Goal: Transaction & Acquisition: Purchase product/service

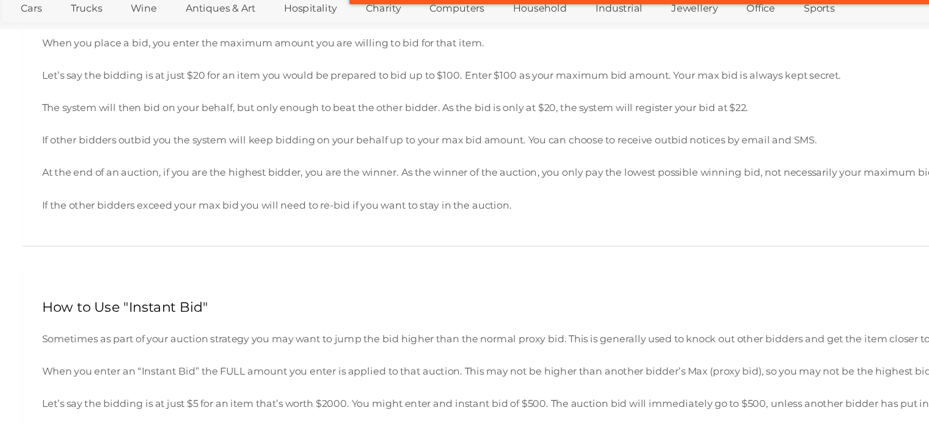
scroll to position [498, 0]
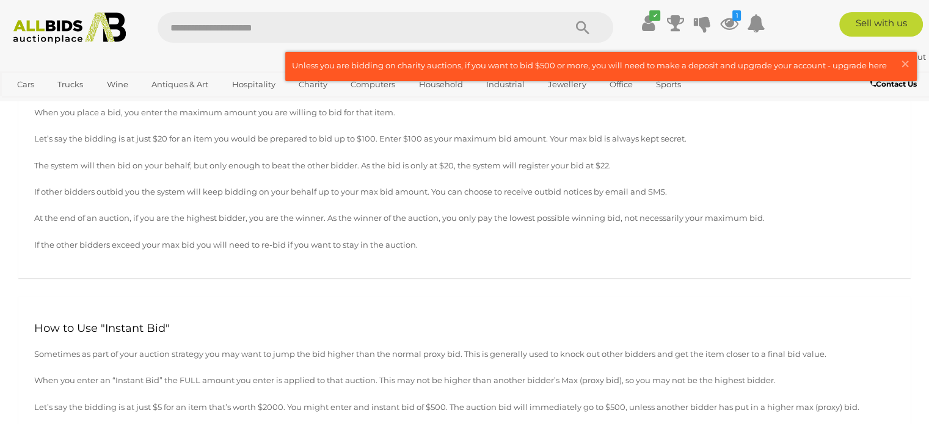
click at [283, 249] on p "If the other bidders exceed your max bid you will need to re-bid if you want to…" at bounding box center [464, 245] width 860 height 14
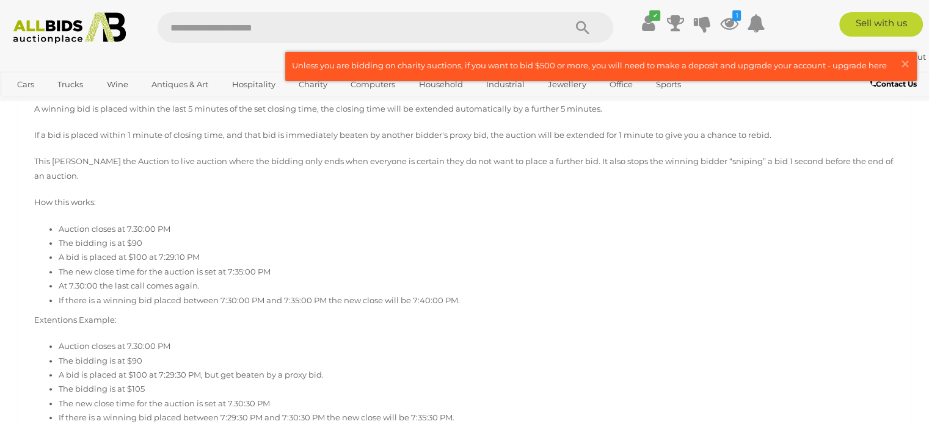
scroll to position [957, 0]
click at [332, 176] on p "This likens the Auction to live auction where the bidding only ends when everyo…" at bounding box center [464, 170] width 860 height 29
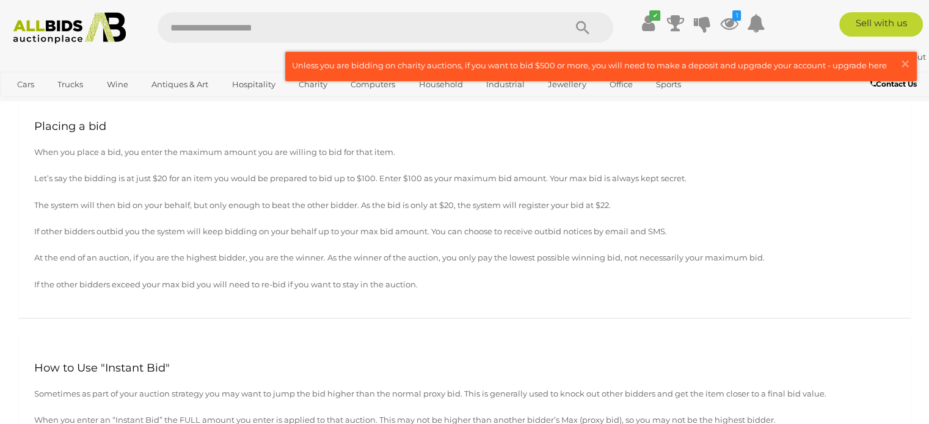
scroll to position [459, 0]
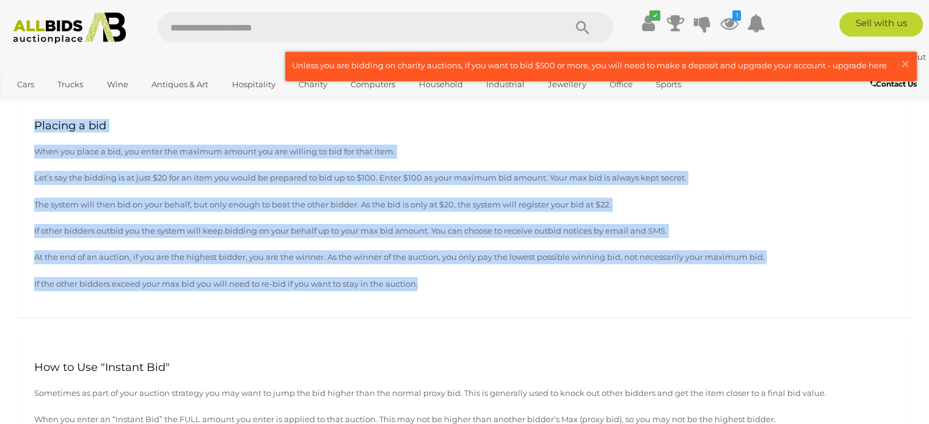
drag, startPoint x: 34, startPoint y: 127, endPoint x: 425, endPoint y: 288, distance: 422.6
click at [425, 288] on div "Placing a bid When you place a bid, you enter the maximum amount you are willin…" at bounding box center [464, 206] width 892 height 224
copy div "Placing a bid When you place a bid, you enter the maximum amount you are willin…"
click at [475, 198] on p "The system will then bid on your behalf, but only enough to beat the other bidd…" at bounding box center [464, 205] width 860 height 14
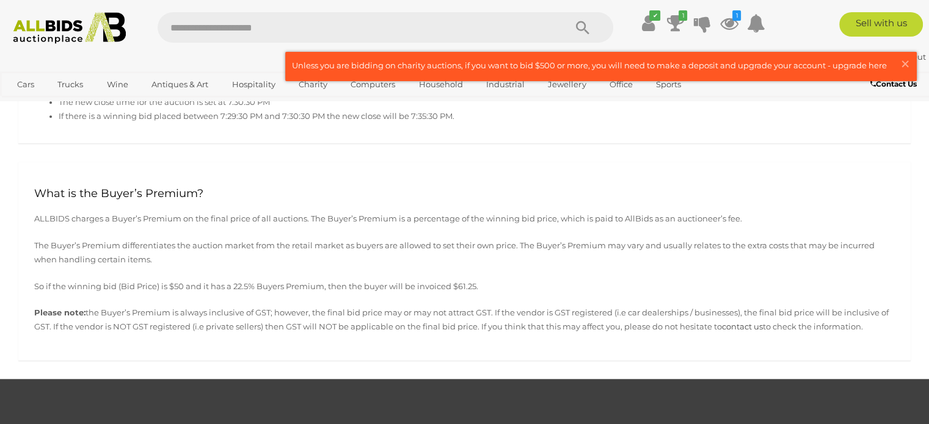
scroll to position [1264, 0]
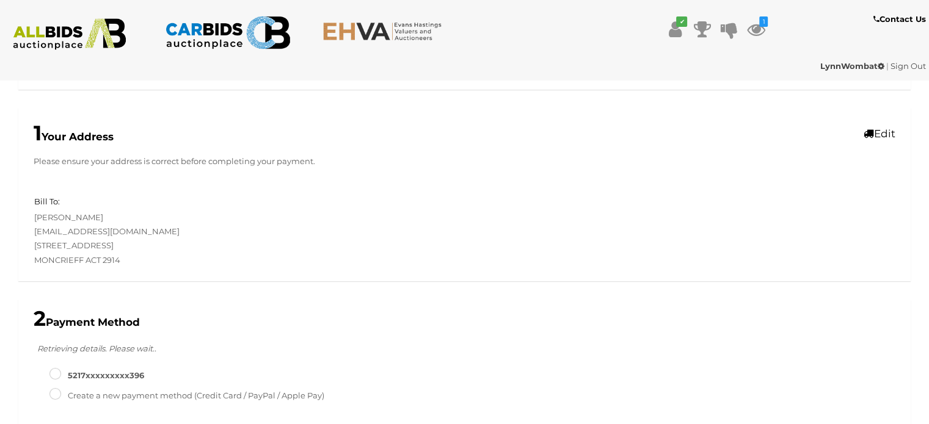
scroll to position [252, 0]
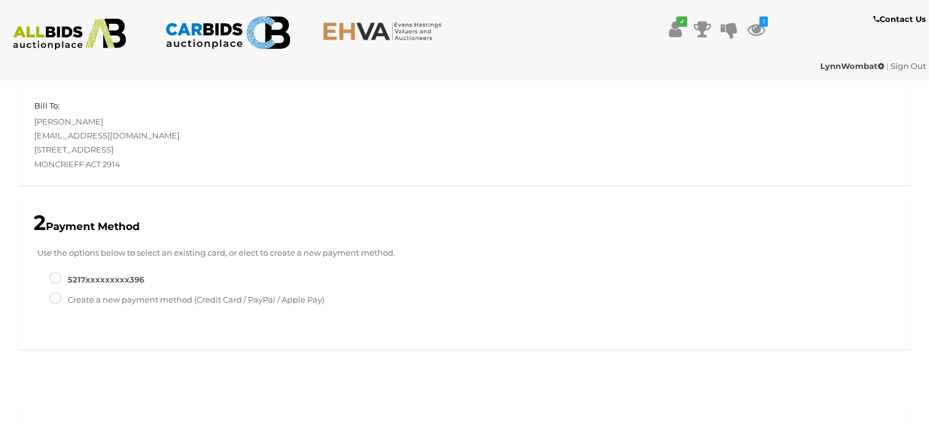
type input "******"
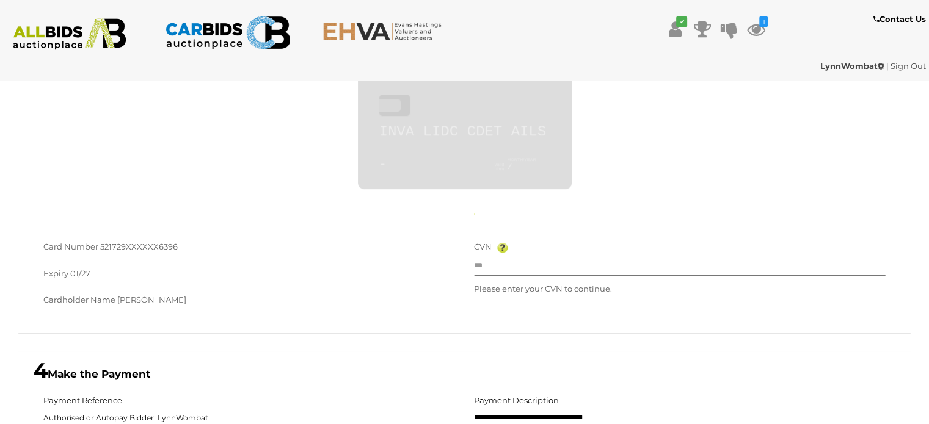
scroll to position [602, 0]
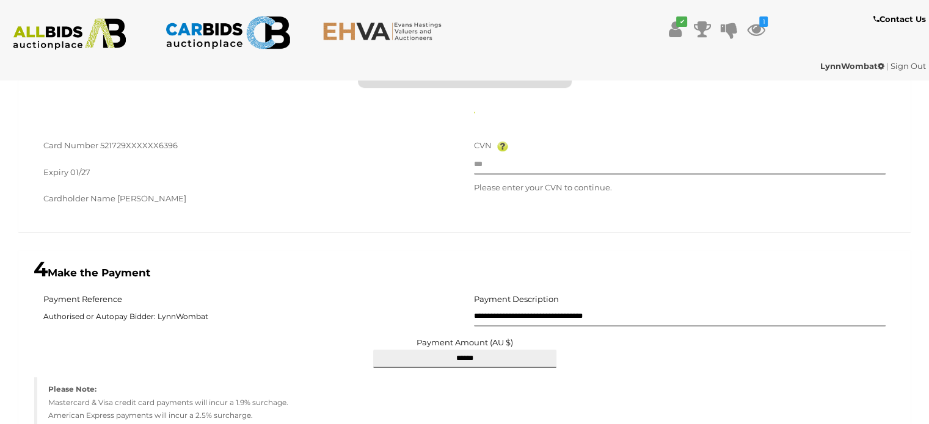
type input "**********"
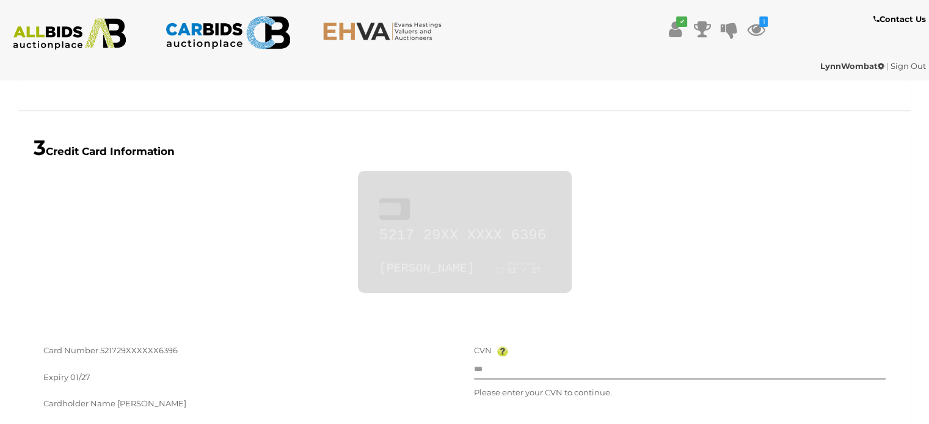
scroll to position [491, 0]
click at [501, 365] on input "text" at bounding box center [680, 371] width 412 height 18
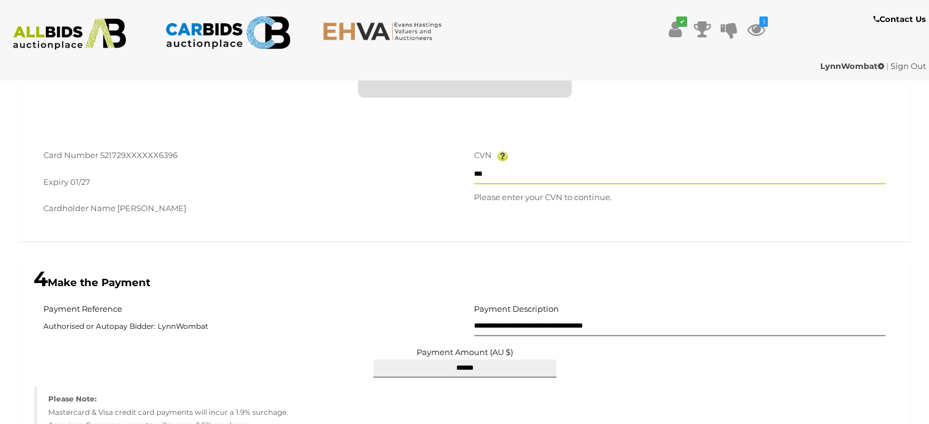
scroll to position [828, 0]
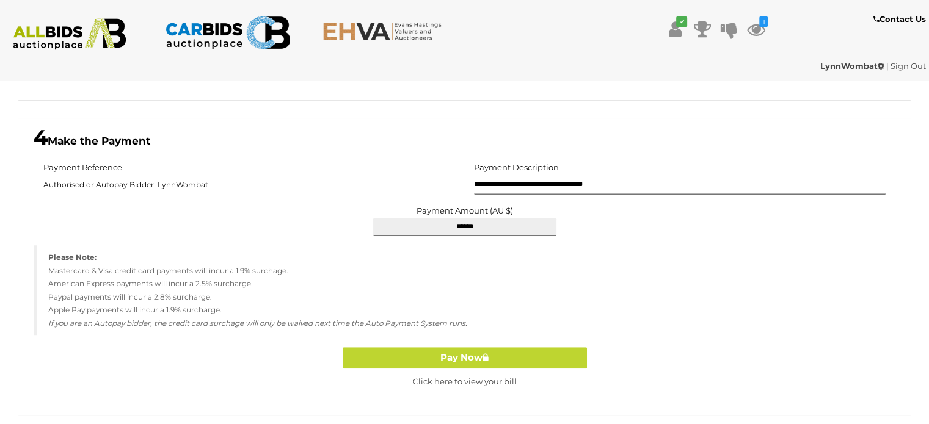
type input "***"
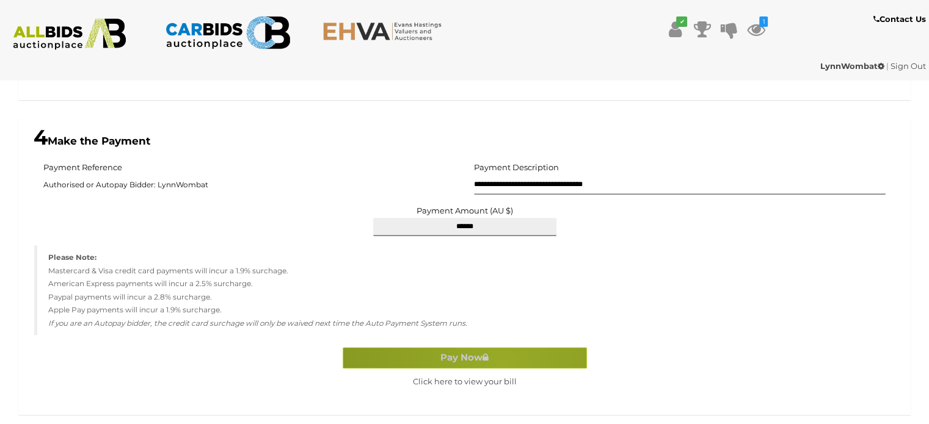
click at [501, 365] on button "Pay Now" at bounding box center [465, 357] width 244 height 21
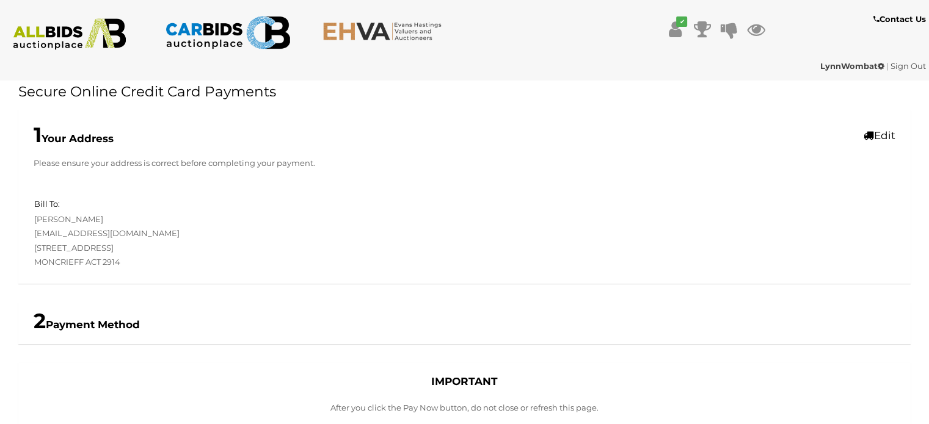
scroll to position [289, 0]
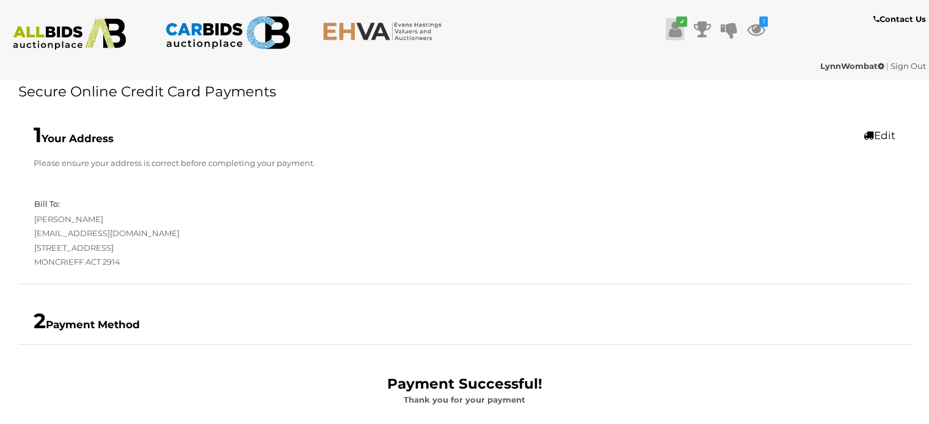
click at [674, 32] on icon at bounding box center [675, 29] width 13 height 22
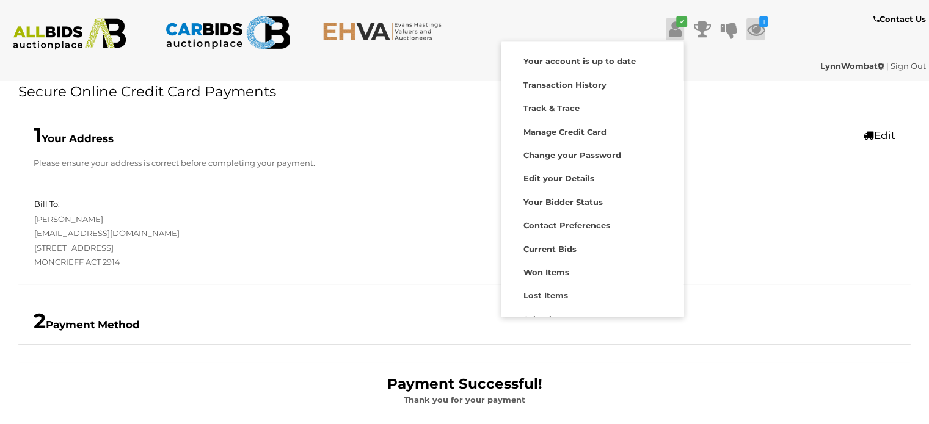
click at [760, 26] on icon "1" at bounding box center [763, 21] width 9 height 10
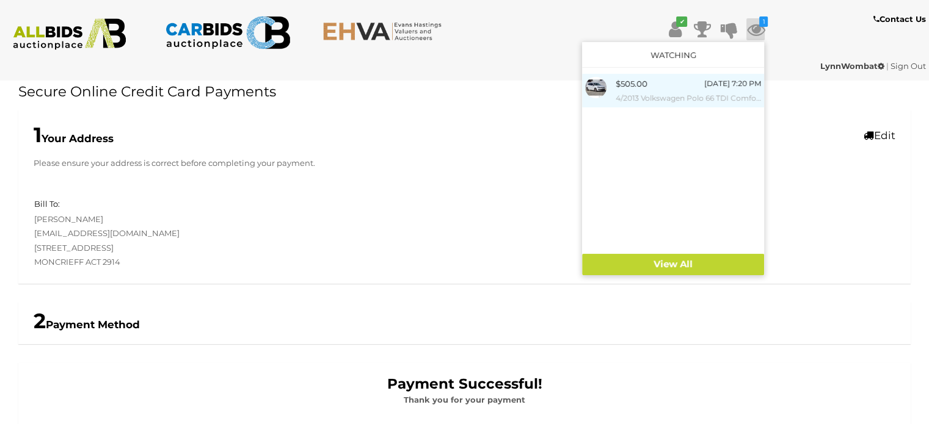
click at [649, 82] on div "$505.00 Wednesday 7:20 PM 4/2013 Volkswagen Polo 66 TDI Comfortline 6R MY13 5d …" at bounding box center [688, 90] width 145 height 27
